Goal: Communication & Community: Answer question/provide support

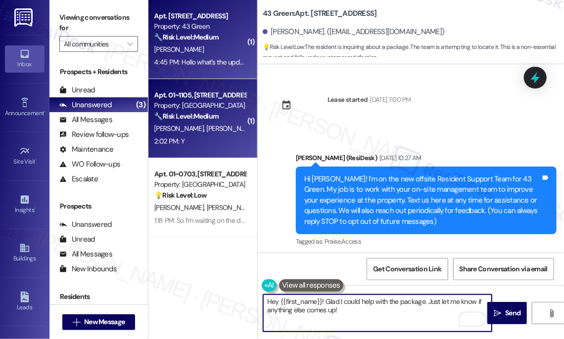
scroll to position [2201, 0]
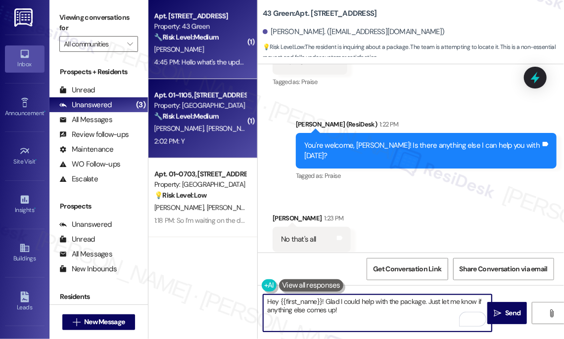
click at [219, 136] on div "2:02 PM: Y 2:02 PM: Y" at bounding box center [199, 141] width 93 height 12
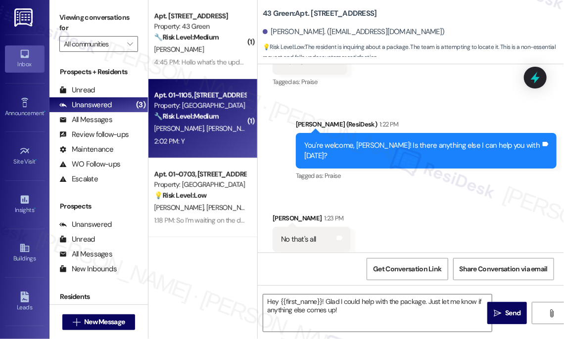
type textarea "Fetching suggested responses. Please feel free to read through the conversation…"
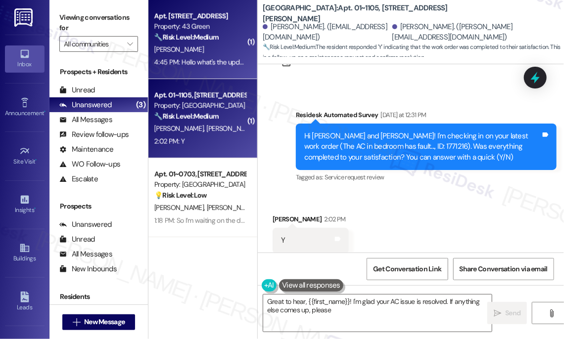
scroll to position [1167, 0]
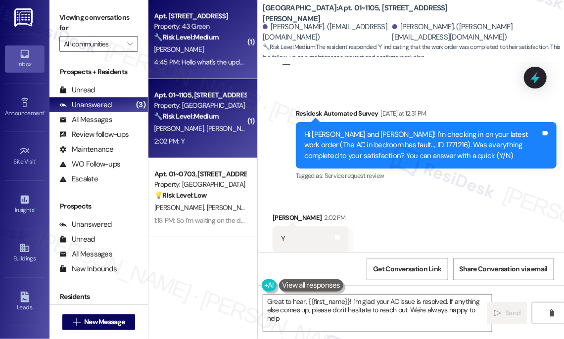
type textarea "Great to hear, {{first_name}}! I'm glad your AC issue is resolved. If anything …"
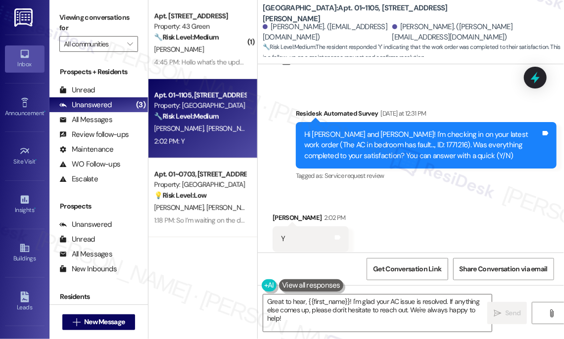
click at [223, 49] on div "[PERSON_NAME]" at bounding box center [199, 50] width 93 height 12
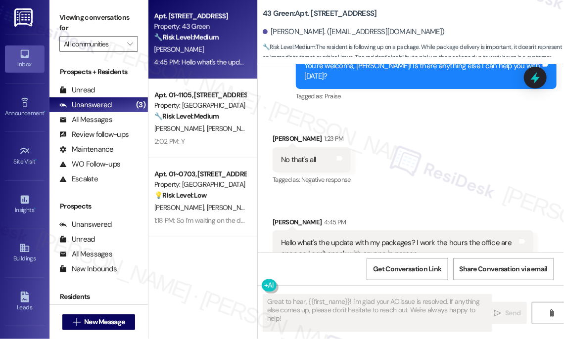
scroll to position [2280, 0]
click at [315, 238] on div "Hello what's the update with my packages? I work the hours the office are open …" at bounding box center [399, 248] width 236 height 21
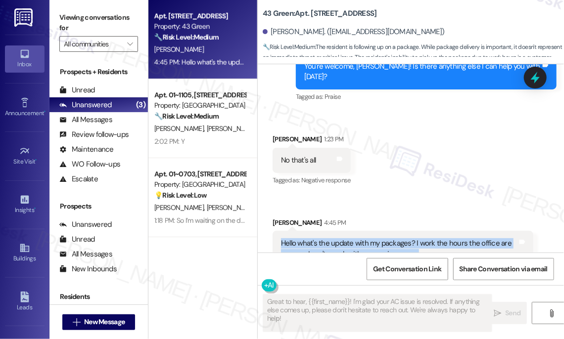
click at [315, 238] on div "Hello what's the update with my packages? I work the hours the office are open …" at bounding box center [399, 248] width 236 height 21
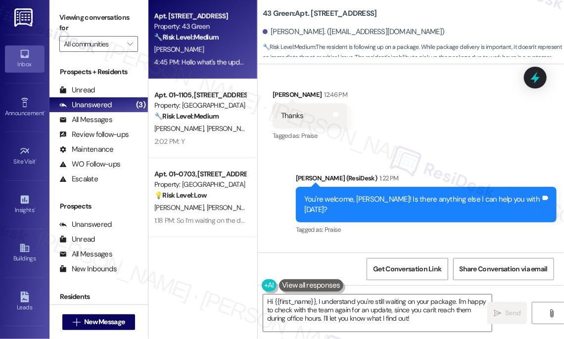
scroll to position [2146, 0]
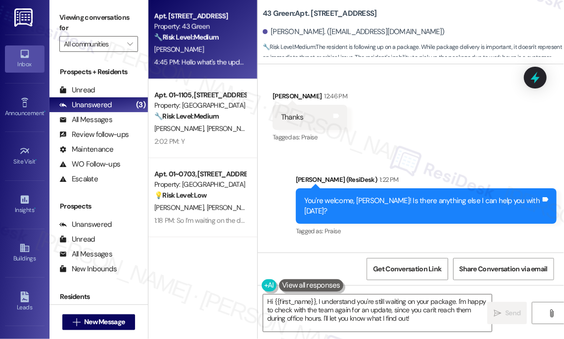
click at [427, 196] on div "You're welcome, [PERSON_NAME]! Is there anything else I can help you with [DATE…" at bounding box center [422, 206] width 236 height 21
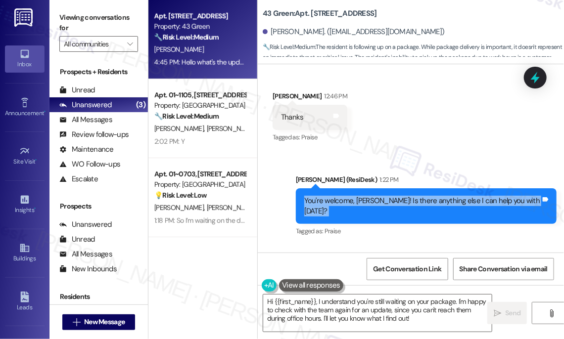
click at [427, 196] on div "You're welcome, [PERSON_NAME]! Is there anything else I can help you with [DATE…" at bounding box center [422, 206] width 236 height 21
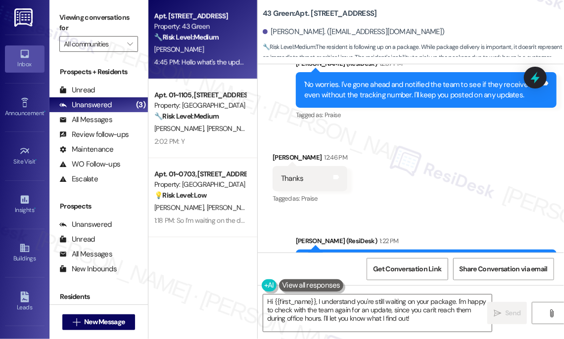
scroll to position [2011, 0]
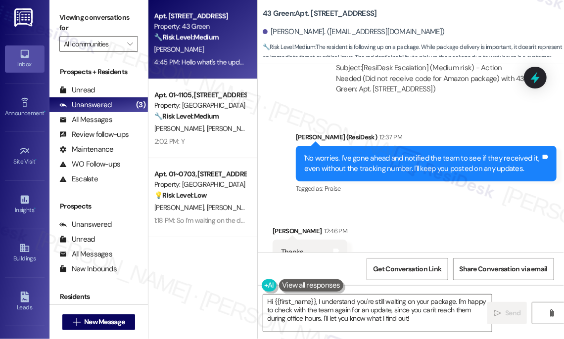
click at [356, 159] on div "'No worries. I've gone ahead and notified the team to see if they received it, …" at bounding box center [422, 163] width 236 height 21
click at [356, 158] on div "'No worries. I've gone ahead and notified the team to see if they received it, …" at bounding box center [422, 163] width 236 height 21
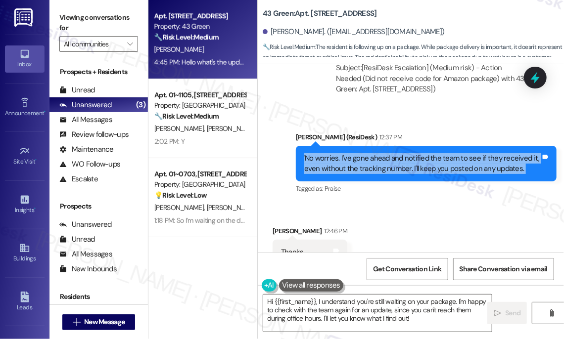
click at [356, 158] on div "'No worries. I've gone ahead and notified the team to see if they received it, …" at bounding box center [422, 163] width 236 height 21
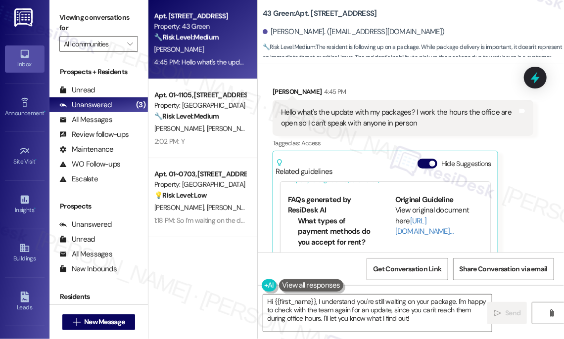
scroll to position [2460, 0]
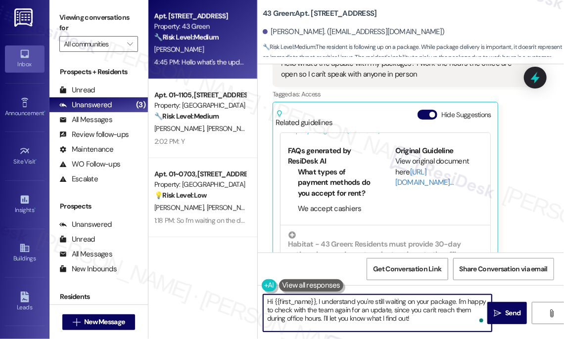
drag, startPoint x: 421, startPoint y: 319, endPoint x: 255, endPoint y: 298, distance: 167.1
click at [255, 298] on div "Apt. 612, Phase 2 [STREET_ADDRESS] Property: 43 Green 🔧 Risk Level: Medium The …" at bounding box center [355, 169] width 415 height 339
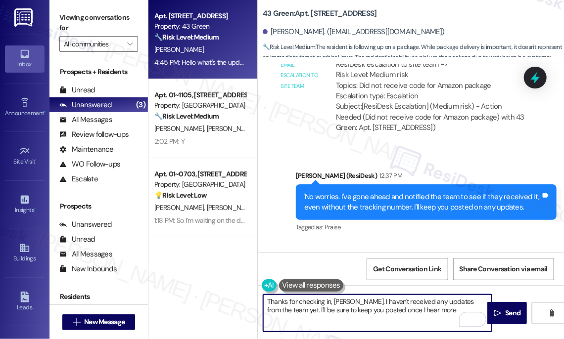
scroll to position [1966, 0]
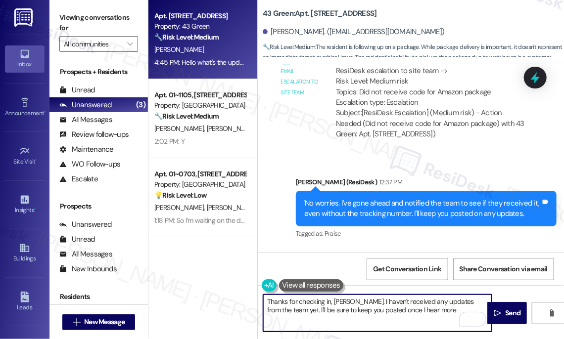
drag, startPoint x: 277, startPoint y: 310, endPoint x: 298, endPoint y: 308, distance: 20.9
click at [277, 310] on textarea "Thanks for checking in, [PERSON_NAME]. I haven't received any updates from the …" at bounding box center [377, 313] width 228 height 37
click at [422, 307] on textarea "Thanks for checking in, [PERSON_NAME]. I haven't received any updates from the …" at bounding box center [377, 313] width 228 height 37
type textarea "Thanks for checking in, [PERSON_NAME]. I haven't received any updates from the …"
click at [503, 307] on button " Send" at bounding box center [507, 313] width 40 height 22
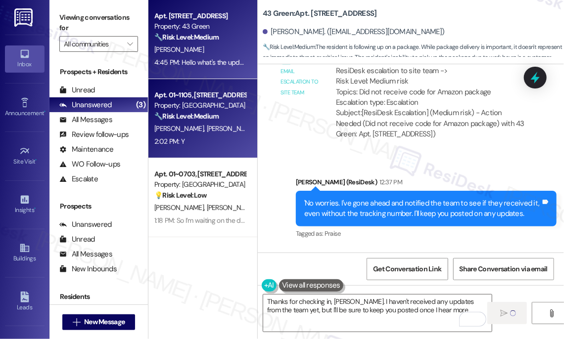
click at [207, 115] on strong "🔧 Risk Level: Medium" at bounding box center [186, 116] width 64 height 9
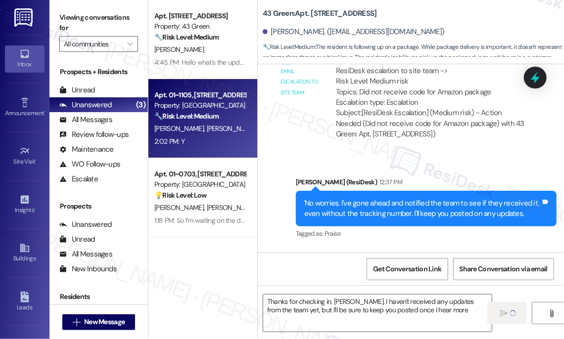
type textarea "Fetching suggested responses. Please feel free to read through the conversation…"
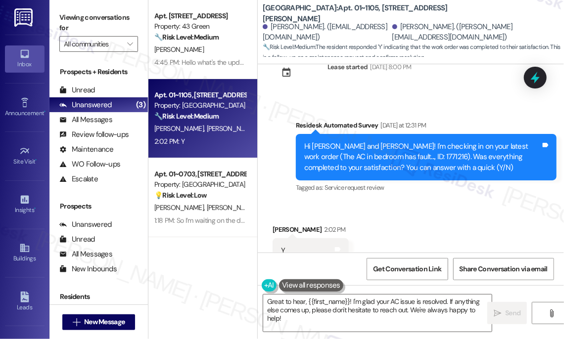
scroll to position [1167, 0]
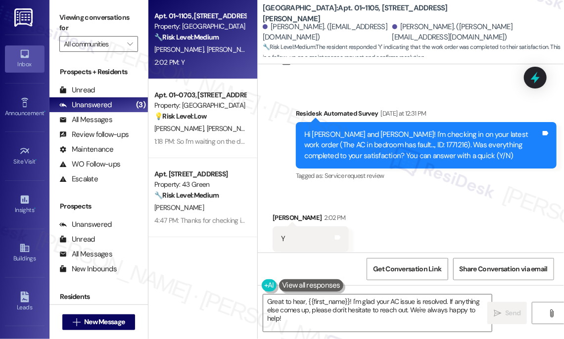
click at [480, 130] on div "Hi [PERSON_NAME] and [PERSON_NAME]! I'm checking in on your latest work order (…" at bounding box center [422, 146] width 236 height 32
click at [76, 31] on label "Viewing conversations for" at bounding box center [98, 23] width 79 height 26
click at [308, 274] on div "Get Conversation Link Share Conversation via email" at bounding box center [411, 269] width 306 height 33
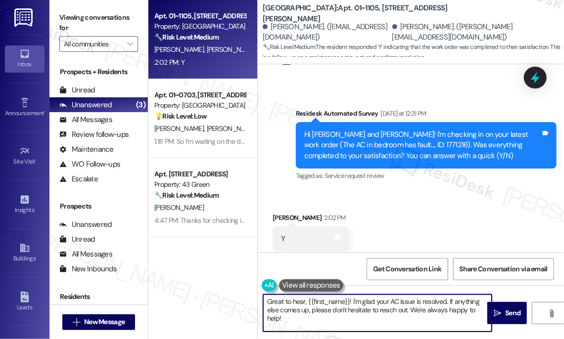
click at [351, 312] on textarea "Great to hear, {{first_name}}! I'm glad your AC issue is resolved. If anything …" at bounding box center [377, 313] width 228 height 37
paste textarea "Hi {{first_name}}! I'm glad to hear that the latest work order was completed to…"
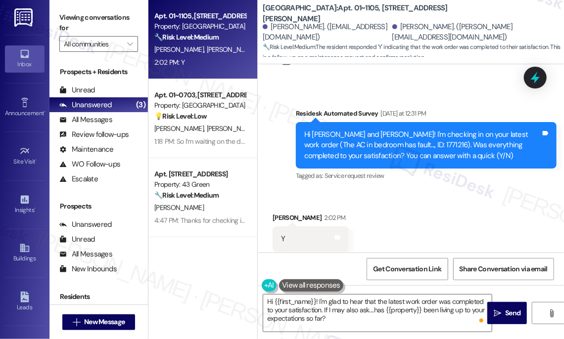
click at [281, 213] on div "[PERSON_NAME] 2:02 PM" at bounding box center [310, 220] width 76 height 14
copy div "[PERSON_NAME]"
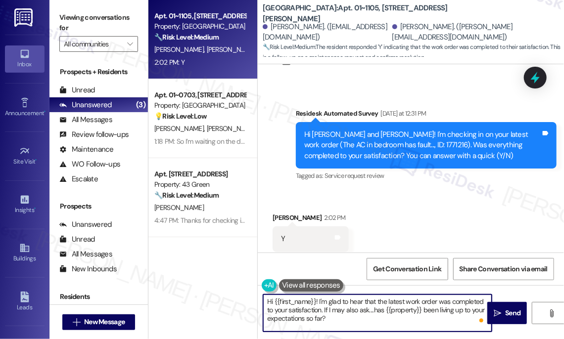
drag, startPoint x: 274, startPoint y: 303, endPoint x: 315, endPoint y: 294, distance: 42.0
click at [315, 294] on div "Hi {{first_name}}! I'm glad to hear that the latest work order was completed to…" at bounding box center [411, 322] width 306 height 74
paste textarea "[PERSON_NAME]"
type textarea "Hi [PERSON_NAME]! I'm glad to hear that the latest work order was completed to …"
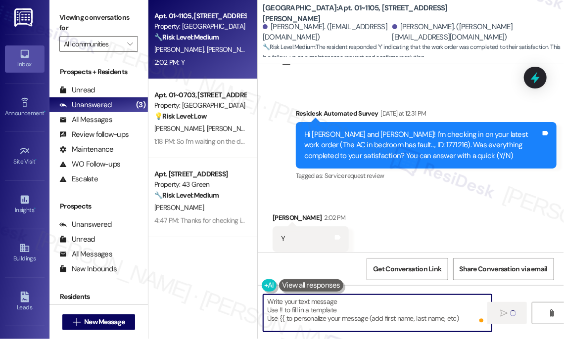
type textarea "Fetching suggested responses. Please feel free to read through the conversation…"
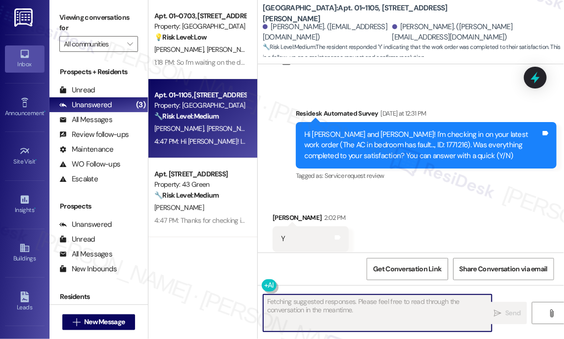
click at [214, 206] on div "[PERSON_NAME]" at bounding box center [199, 208] width 93 height 12
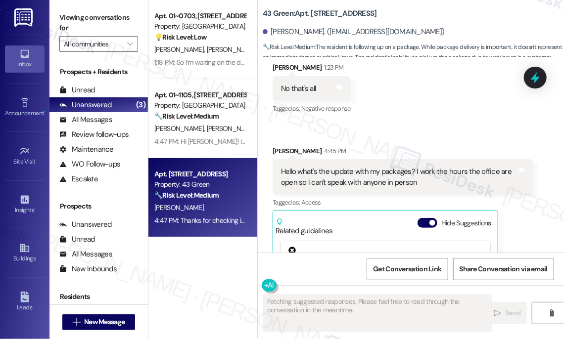
scroll to position [2460, 0]
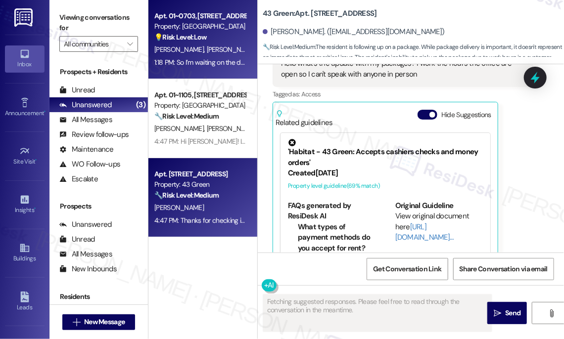
click at [185, 68] on div "Apt. 01~0703, [STREET_ADDRESS][GEOGRAPHIC_DATA][US_STATE][STREET_ADDRESS] Prope…" at bounding box center [202, 39] width 109 height 79
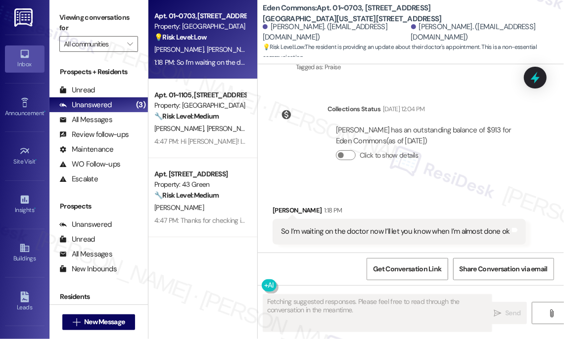
scroll to position [1003, 0]
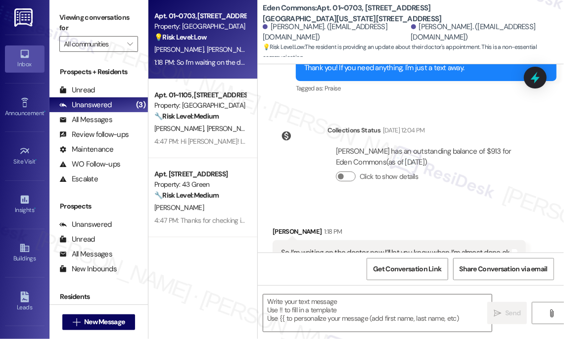
click at [377, 248] on div "So I’m waiting on the doctor now I’ll let you know when I’m almost done ok" at bounding box center [395, 253] width 229 height 10
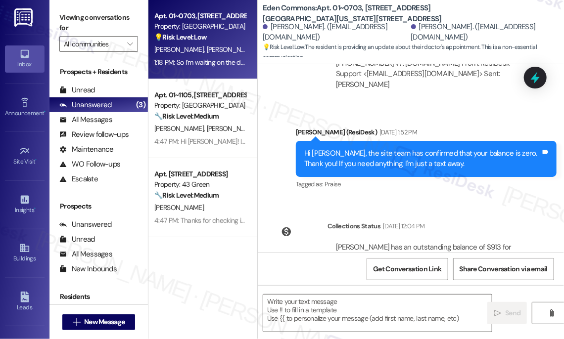
scroll to position [868, 0]
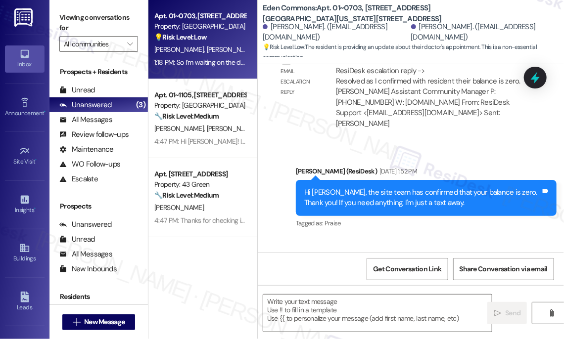
click at [383, 187] on div "Hi [PERSON_NAME], the site team has confirmed that your balance is zero. Thank …" at bounding box center [422, 197] width 236 height 21
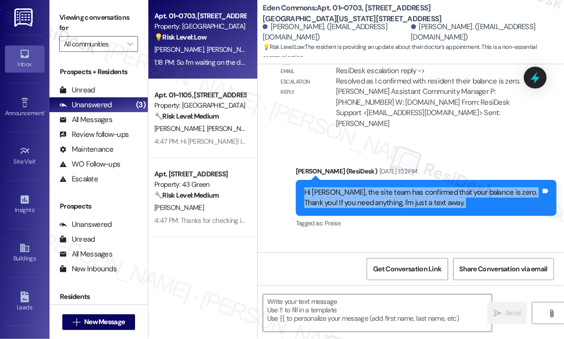
click at [383, 187] on div "Hi [PERSON_NAME], the site team has confirmed that your balance is zero. Thank …" at bounding box center [422, 197] width 236 height 21
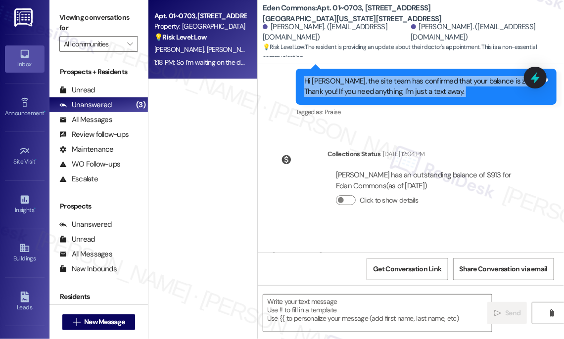
scroll to position [1003, 0]
